Goal: Task Accomplishment & Management: Use online tool/utility

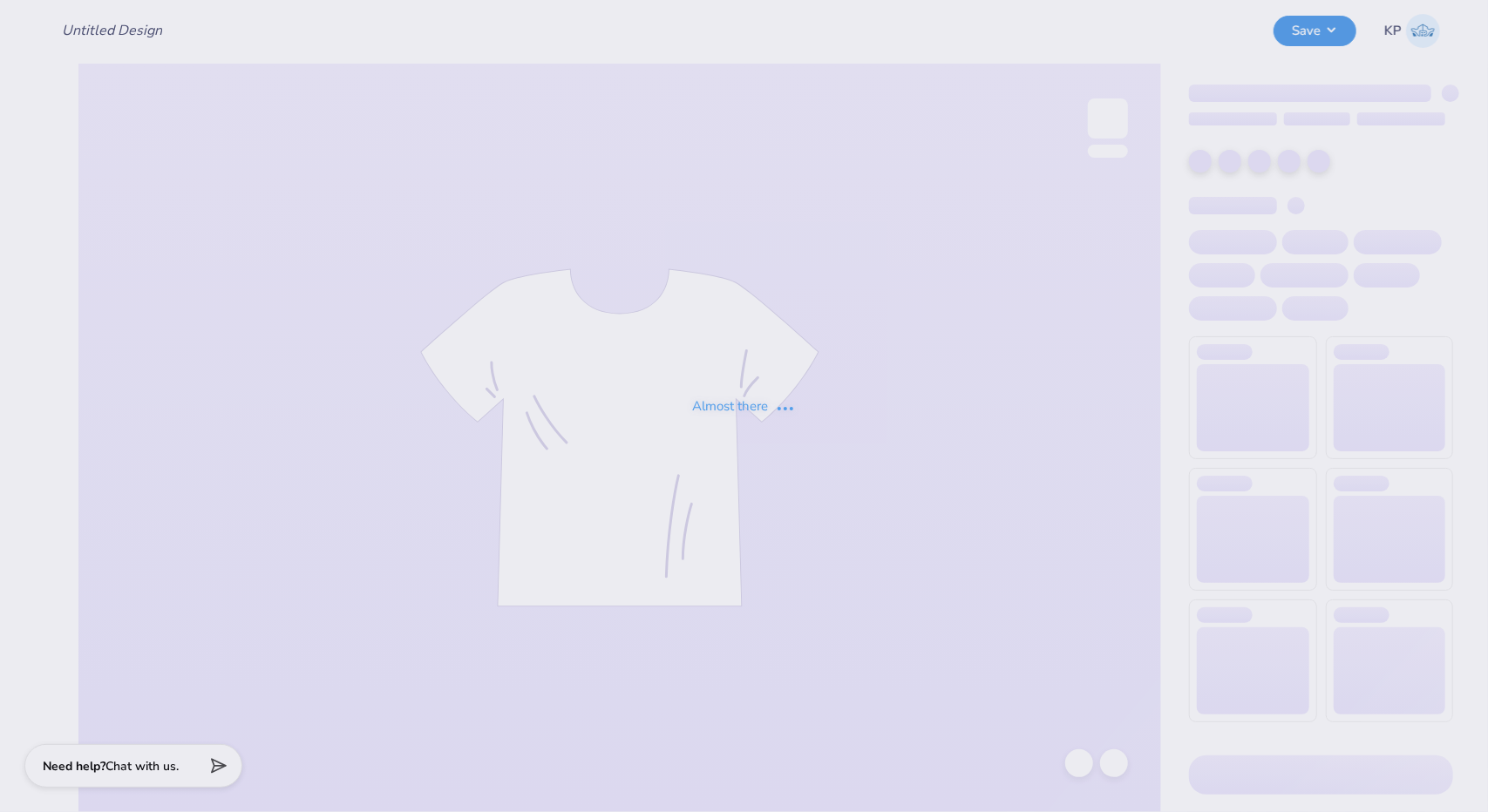
type input "IU ZTA [PERSON_NAME]"
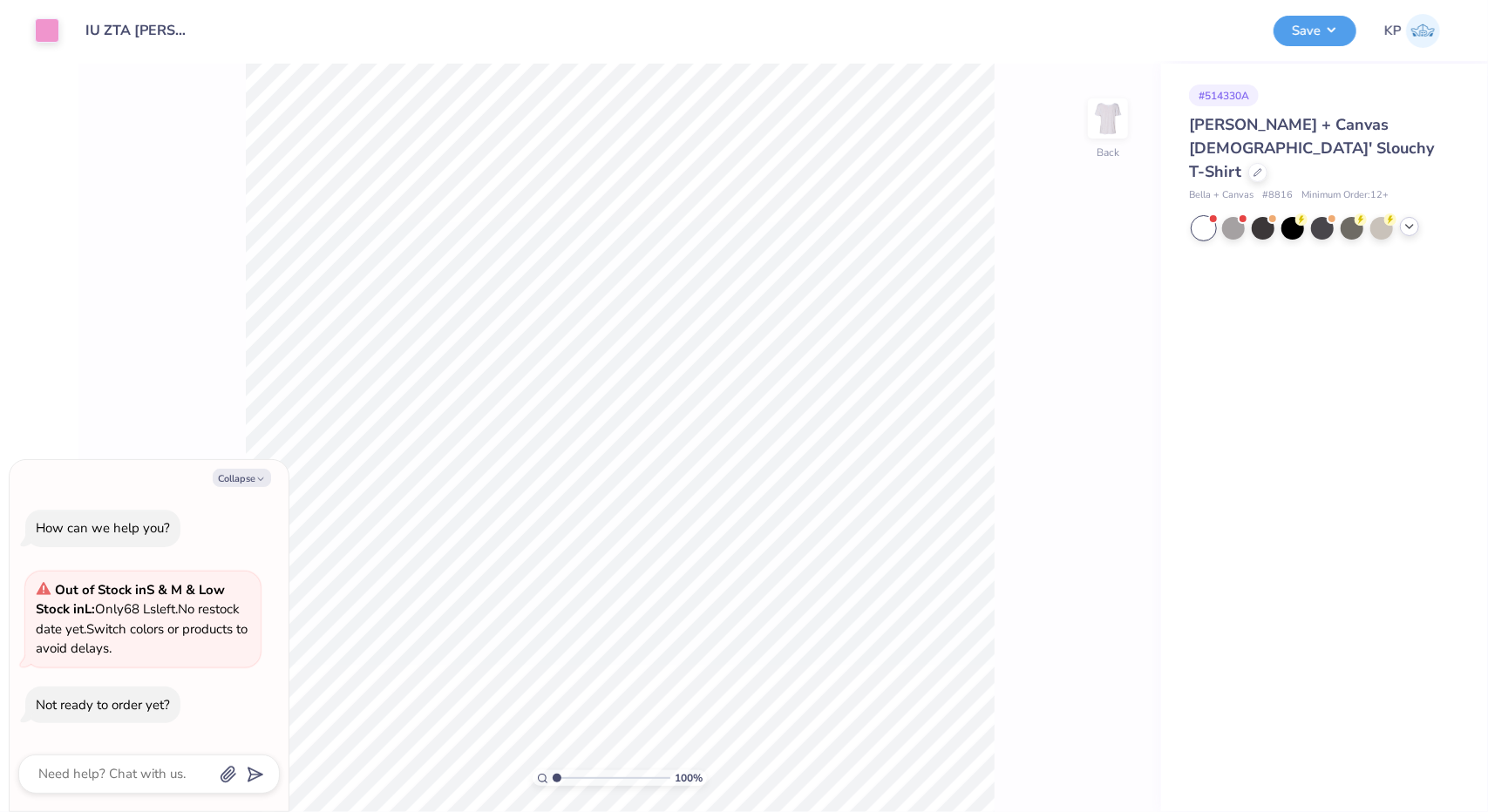
click at [1418, 217] on div at bounding box center [1410, 227] width 19 height 19
click at [1206, 245] on div at bounding box center [1203, 256] width 22 height 22
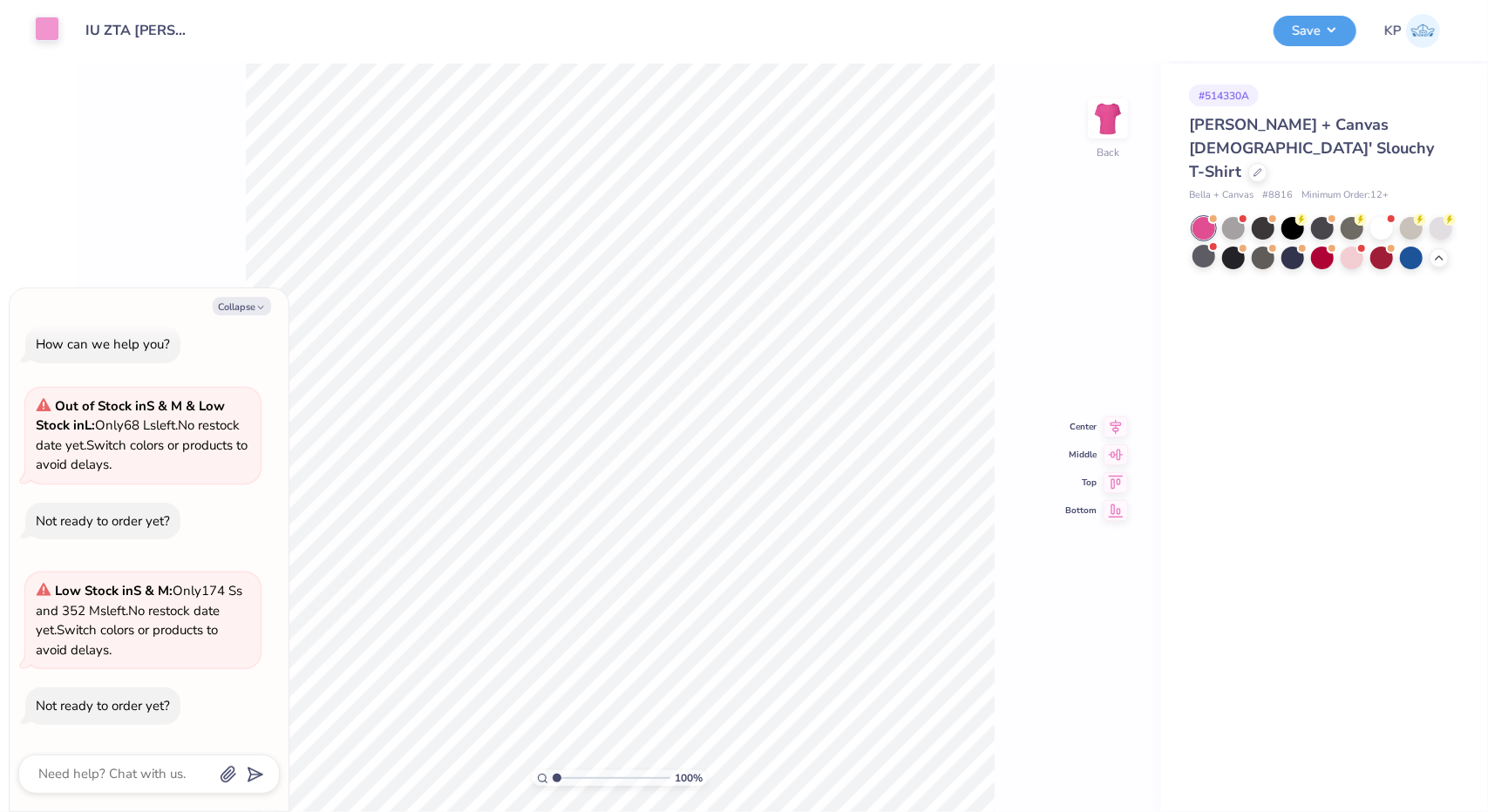
click at [42, 31] on div at bounding box center [46, 28] width 24 height 24
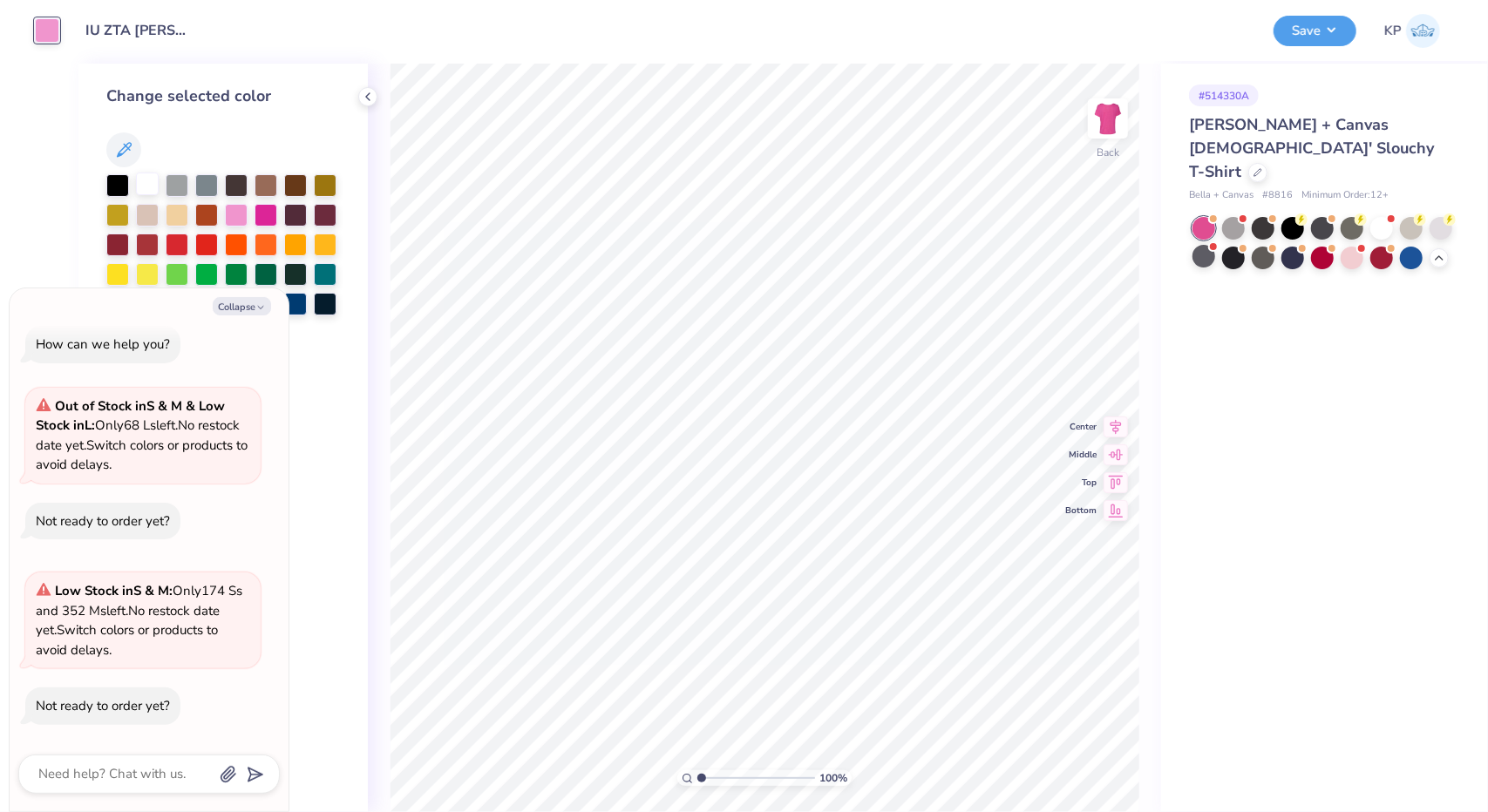
click at [140, 180] on div at bounding box center [147, 183] width 22 height 22
click at [251, 305] on button "Collapse" at bounding box center [241, 306] width 58 height 18
type textarea "x"
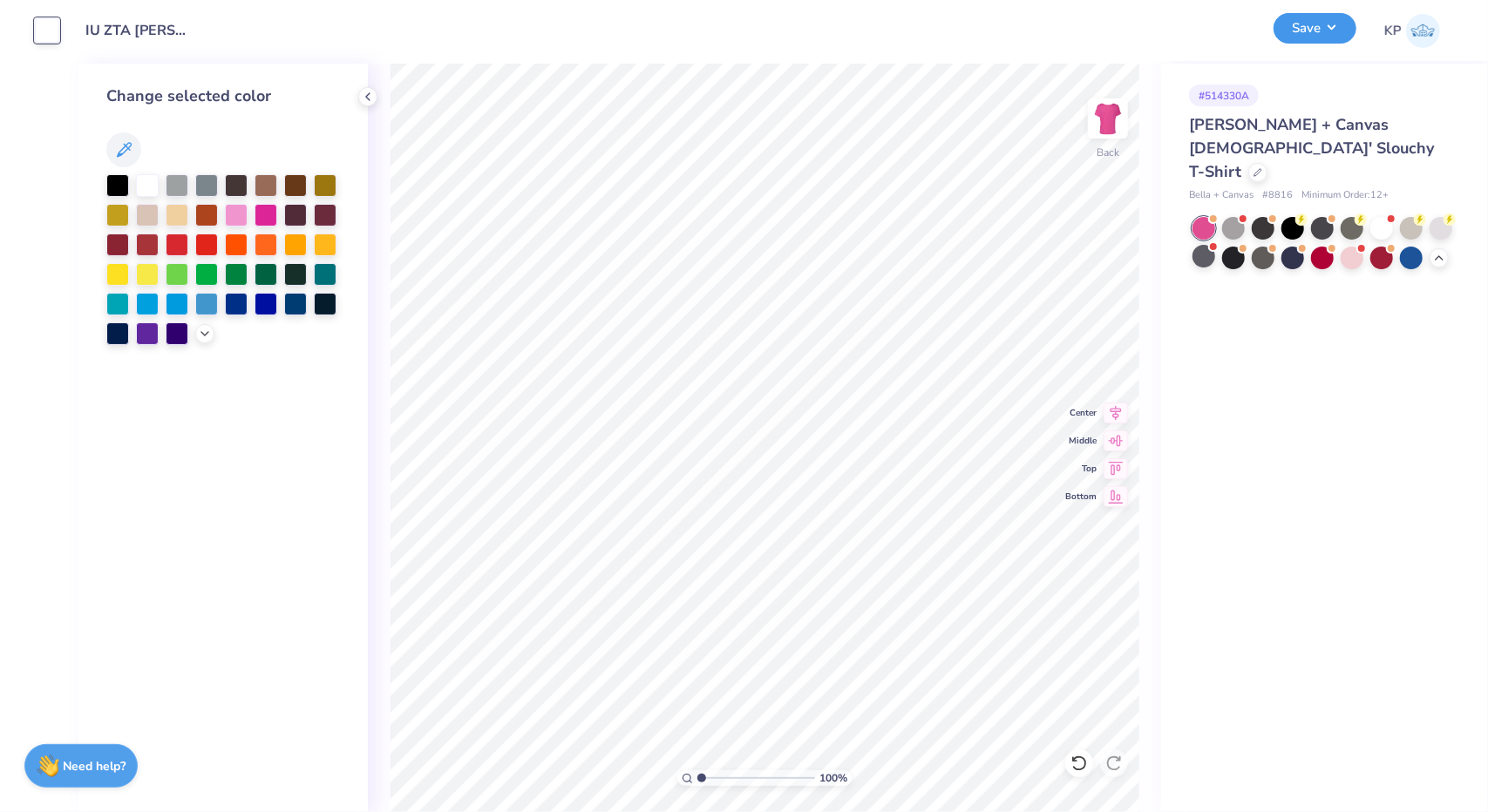
click at [1332, 27] on button "Save" at bounding box center [1315, 29] width 83 height 31
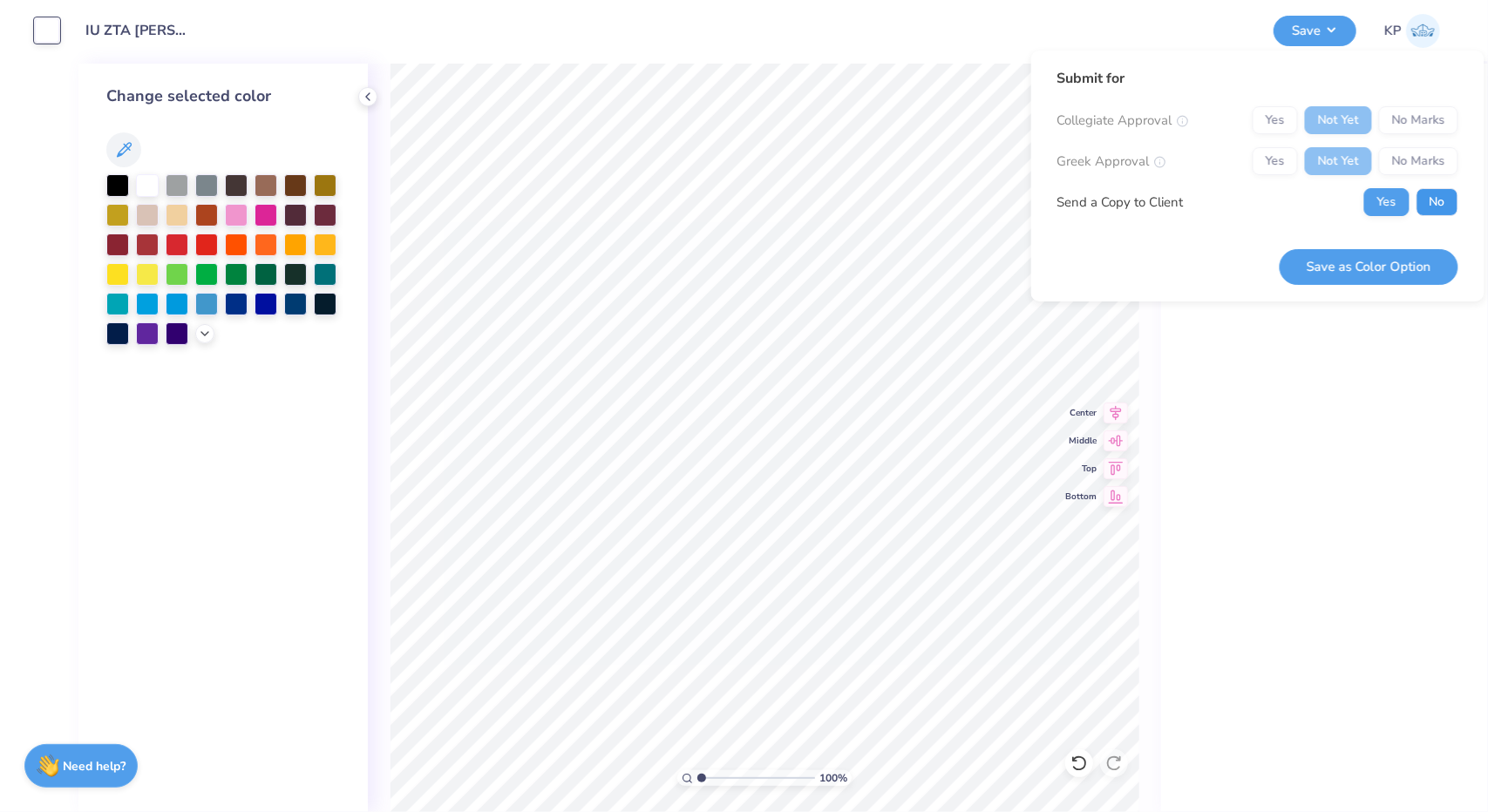
click at [1421, 206] on button "No" at bounding box center [1437, 202] width 42 height 28
click at [1356, 272] on button "Save as Color Option" at bounding box center [1368, 266] width 179 height 36
